Goal: Transaction & Acquisition: Purchase product/service

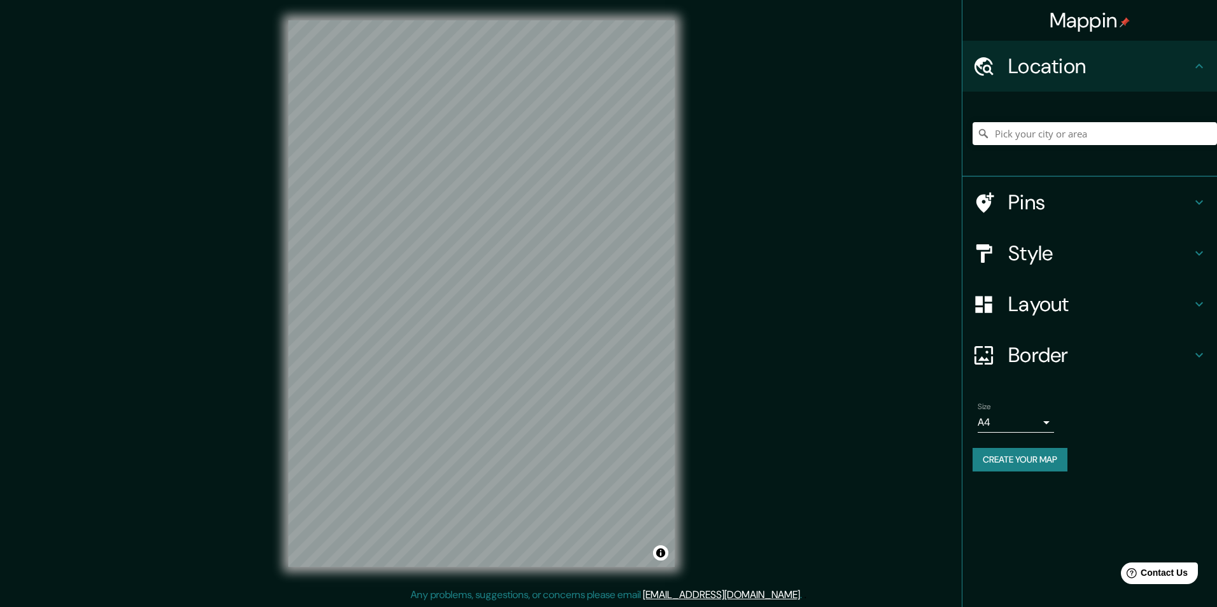
click at [1031, 418] on body "Mappin Location Pins Style Layout Border Choose a border. Hint : you can make l…" at bounding box center [608, 303] width 1217 height 607
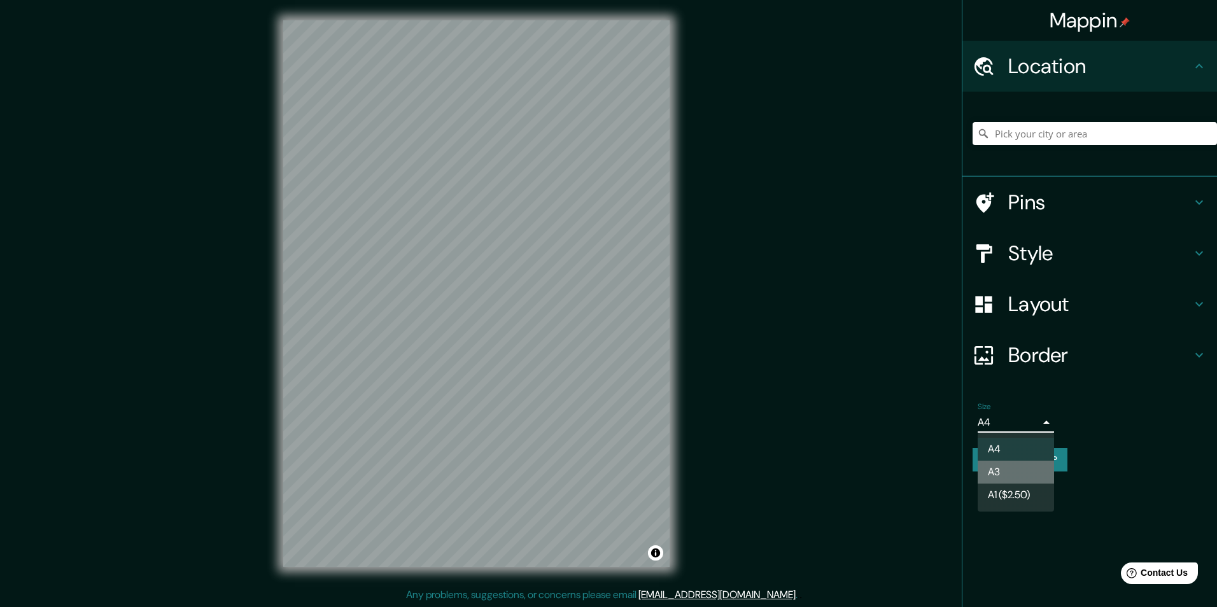
click at [1020, 471] on li "A3" at bounding box center [1016, 472] width 76 height 23
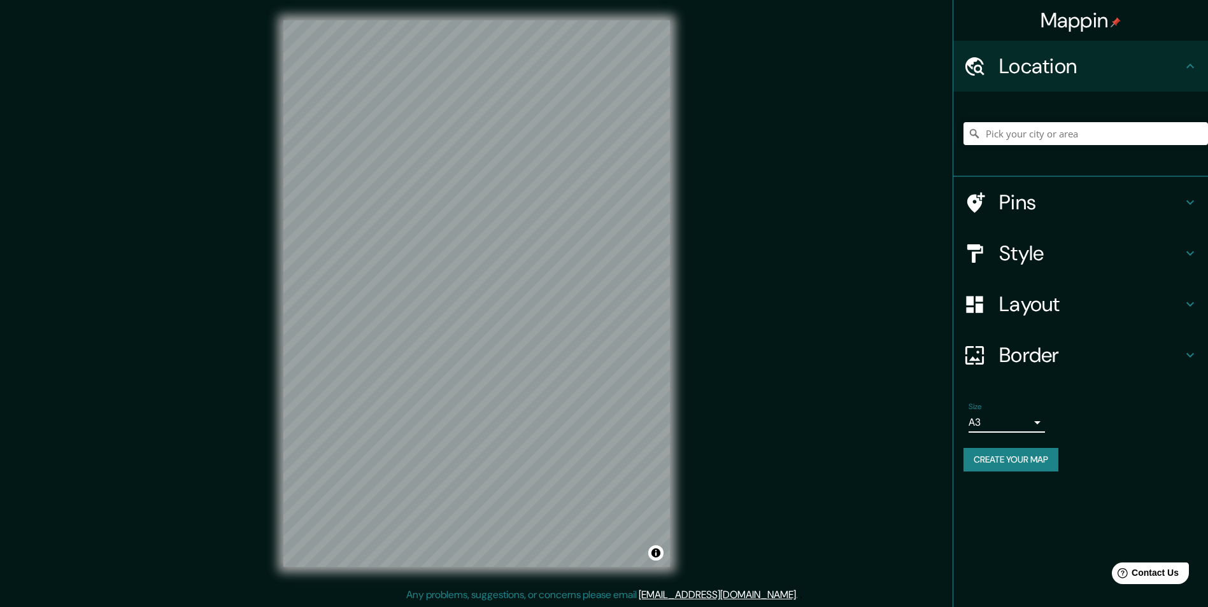
click at [1106, 292] on h4 "Layout" at bounding box center [1090, 304] width 183 height 25
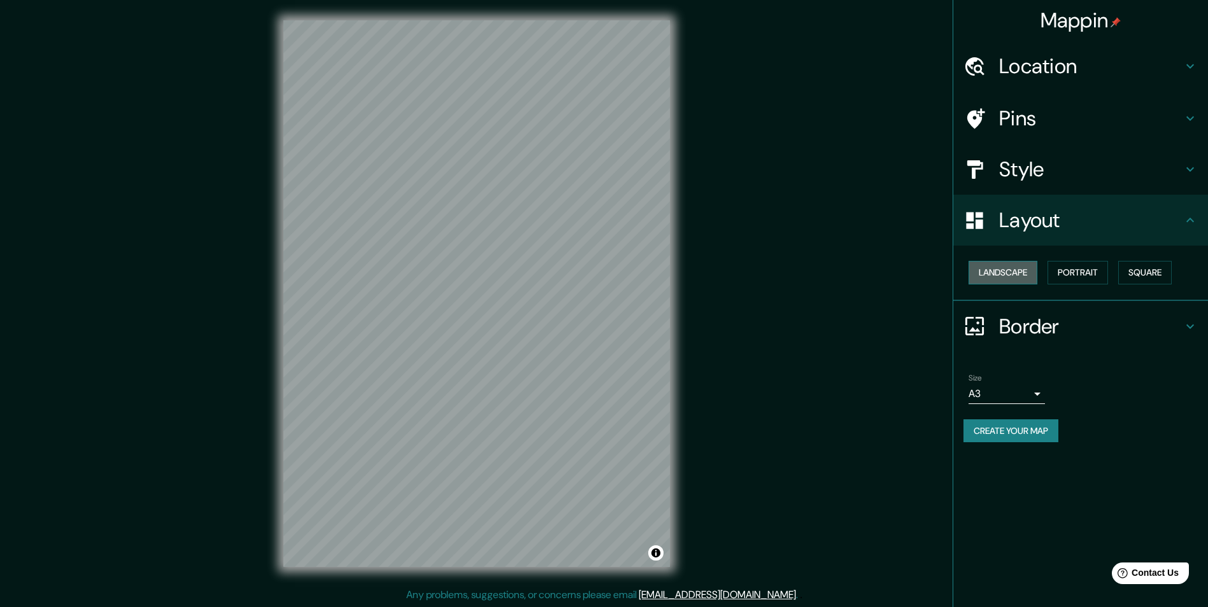
click at [1006, 277] on button "Landscape" at bounding box center [1002, 273] width 69 height 24
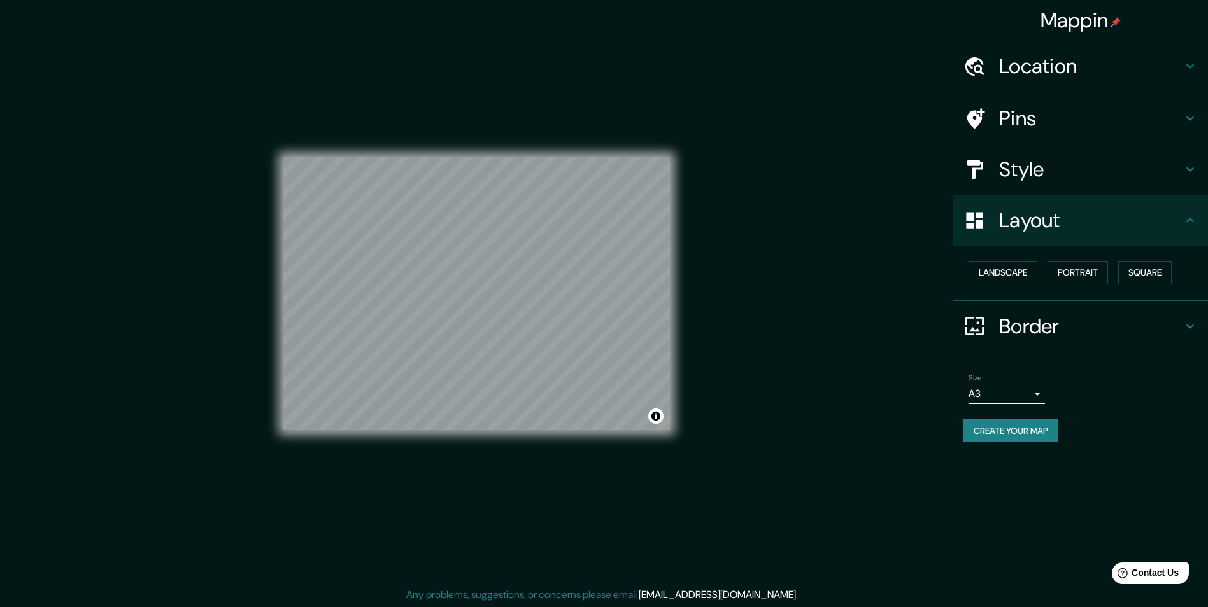
click at [1107, 61] on h4 "Location" at bounding box center [1090, 65] width 183 height 25
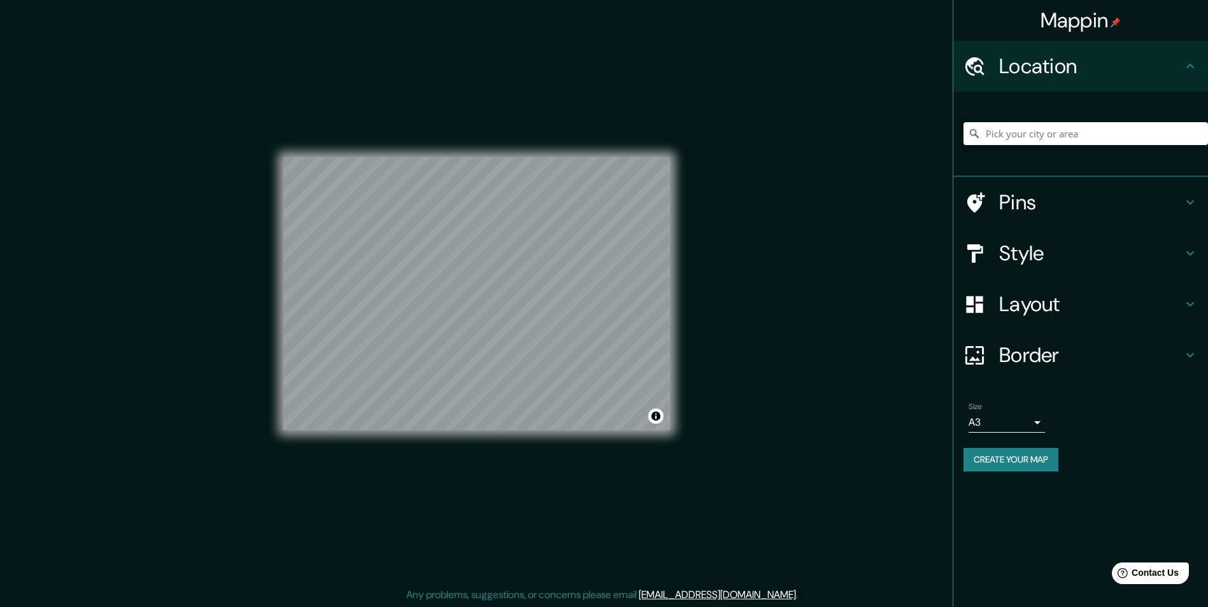
click at [1105, 130] on input "Pick your city or area" at bounding box center [1085, 133] width 244 height 23
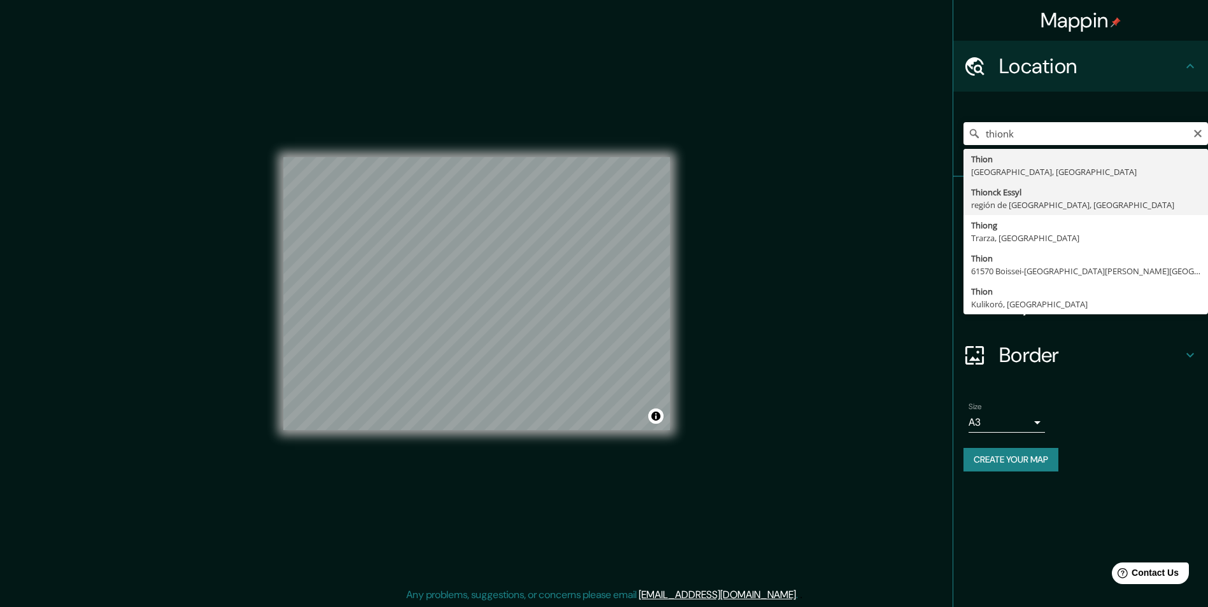
type input "Thionck Essyl, región de [GEOGRAPHIC_DATA], [GEOGRAPHIC_DATA]"
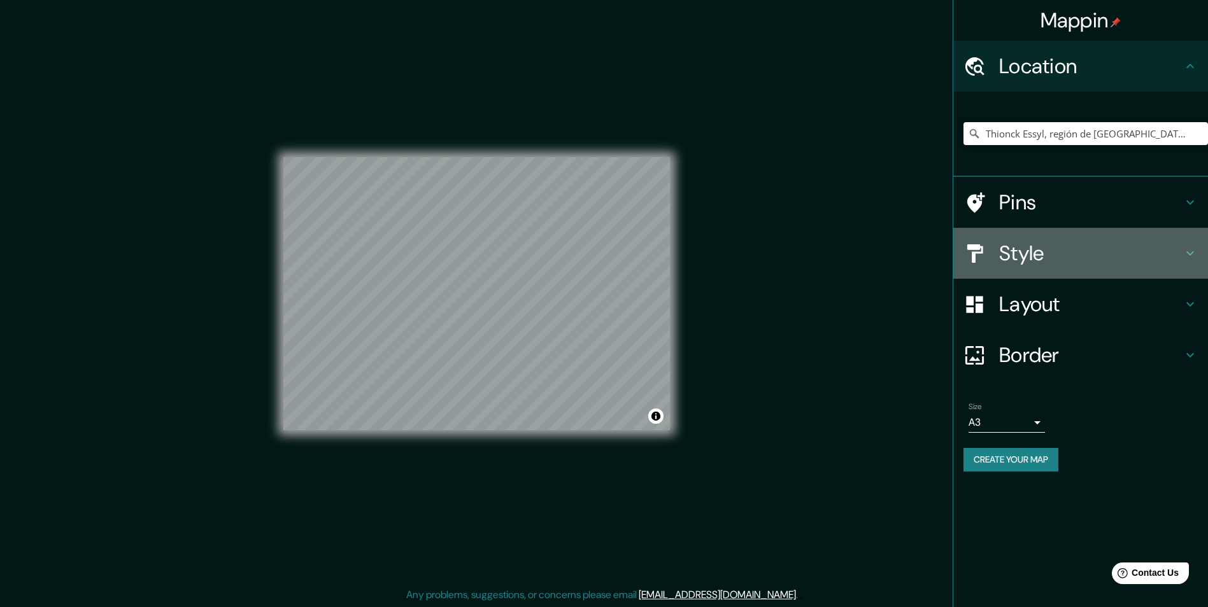
click at [1092, 247] on h4 "Style" at bounding box center [1090, 253] width 183 height 25
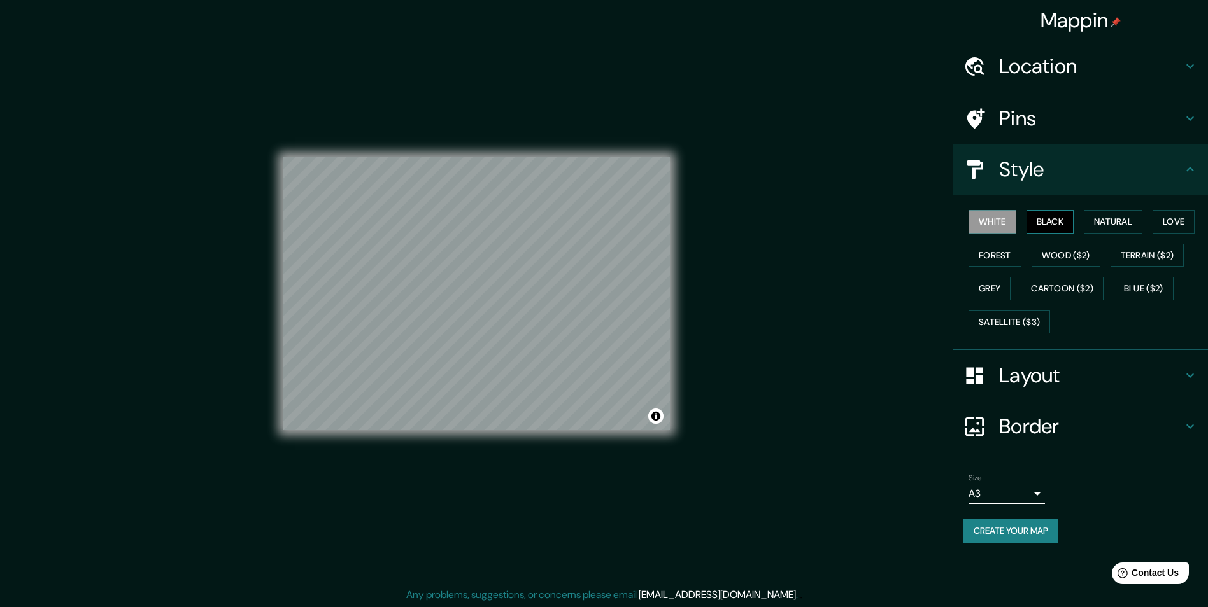
click at [1055, 224] on button "Black" at bounding box center [1050, 222] width 48 height 24
click at [1098, 220] on button "Natural" at bounding box center [1113, 222] width 59 height 24
click at [1186, 225] on button "Love" at bounding box center [1173, 222] width 42 height 24
click at [986, 264] on button "Forest" at bounding box center [994, 256] width 53 height 24
click at [989, 282] on button "Grey" at bounding box center [989, 289] width 42 height 24
